Goal: Submit feedback/report problem

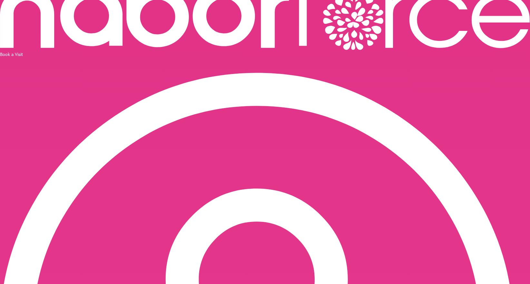
scroll to position [40, 0]
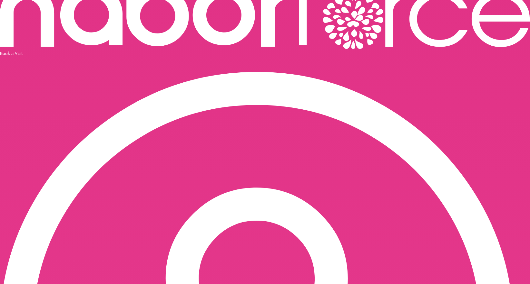
type input "**********"
